Goal: Download file/media

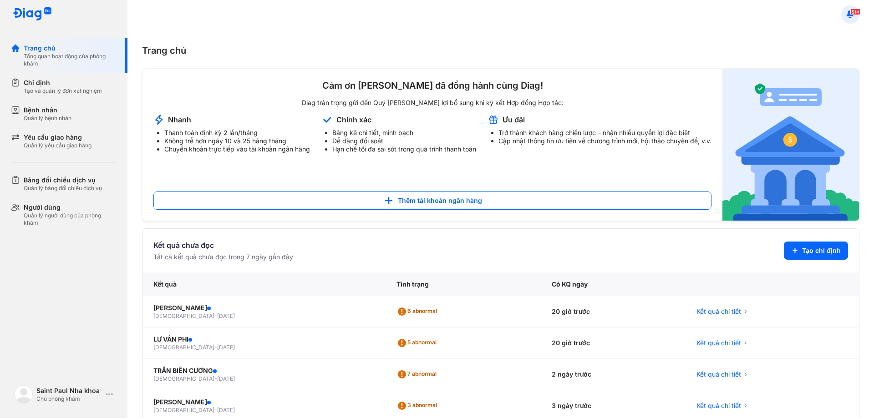
click at [852, 13] on span "514" at bounding box center [856, 12] width 10 height 6
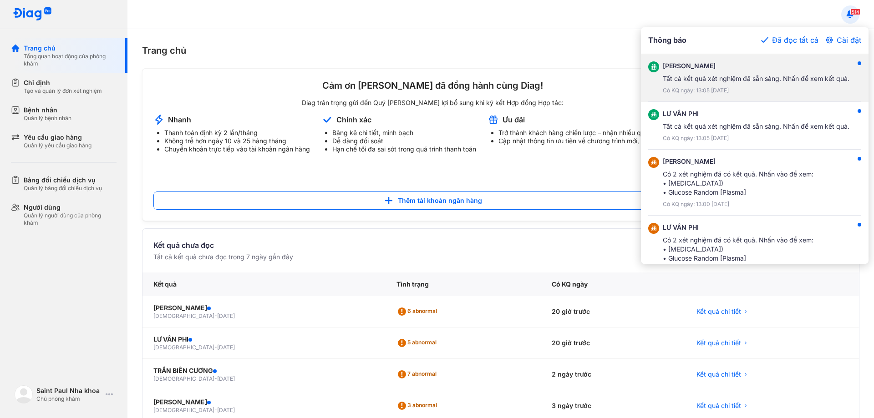
click at [686, 81] on div "Tất cả kết quả xét nghiệm đã sẵn sàng. Nhấn để xem kết quả." at bounding box center [756, 78] width 187 height 9
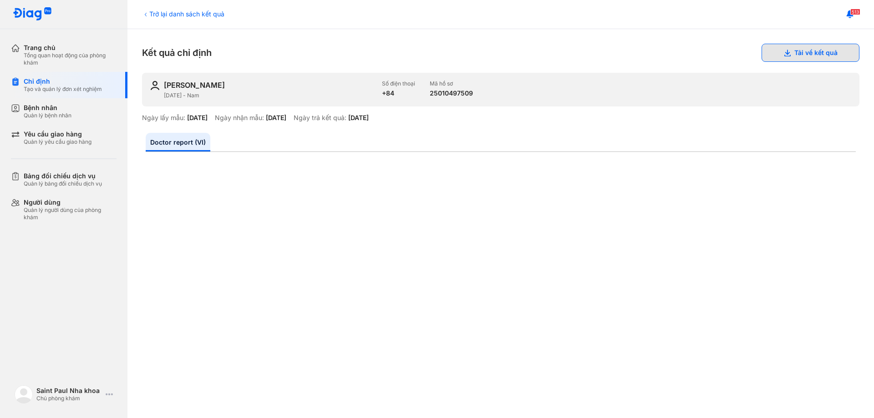
click at [803, 51] on button "Tải về kết quả" at bounding box center [811, 53] width 98 height 18
